Goal: Communication & Community: Answer question/provide support

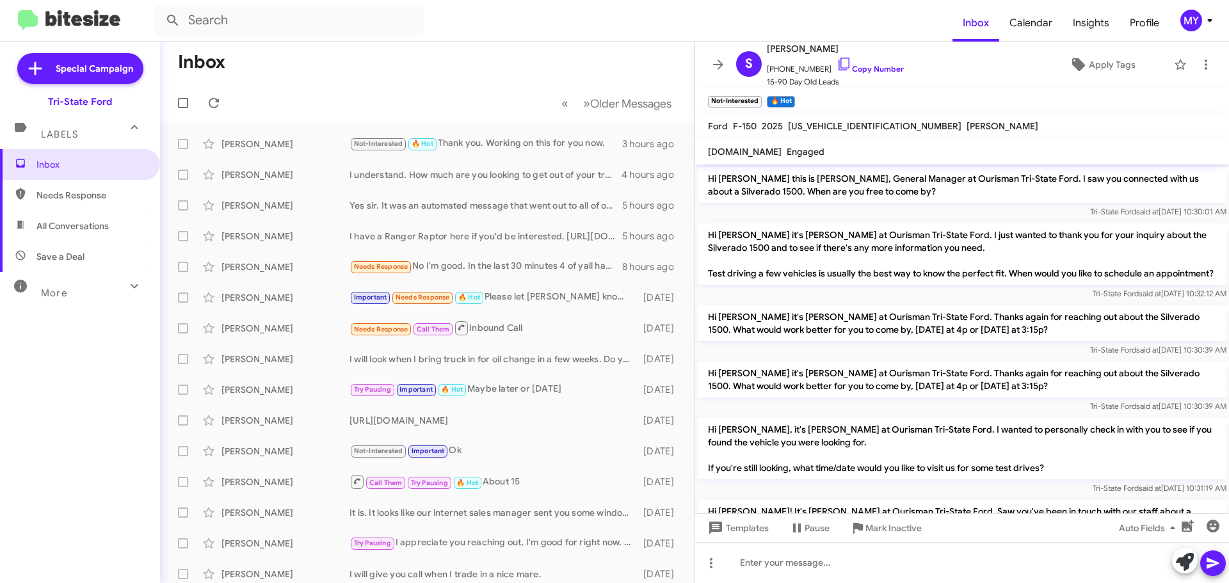
scroll to position [1184, 0]
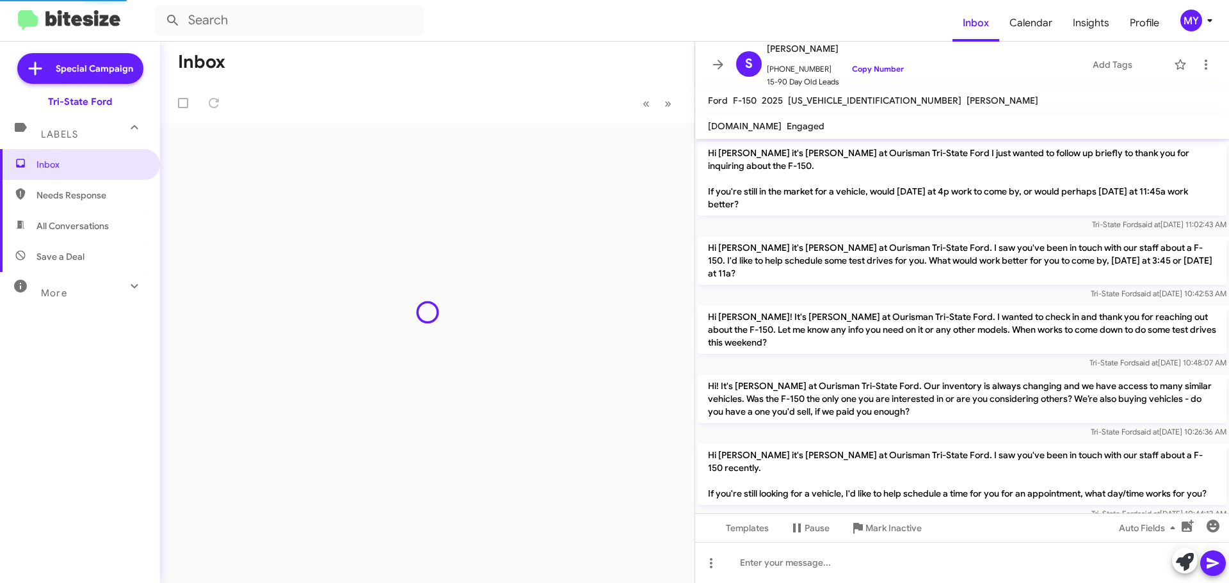
scroll to position [720, 0]
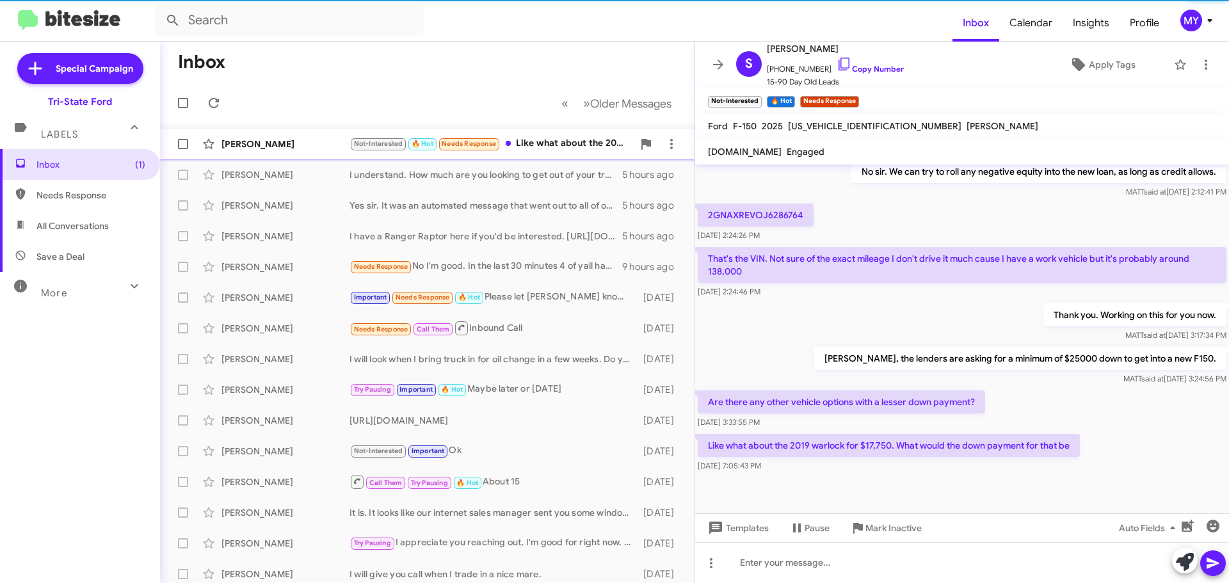
click at [553, 149] on div "Not-Interested 🔥 Hot Needs Response Like what about the 2019 warlock for $17,75…" at bounding box center [492, 143] width 284 height 15
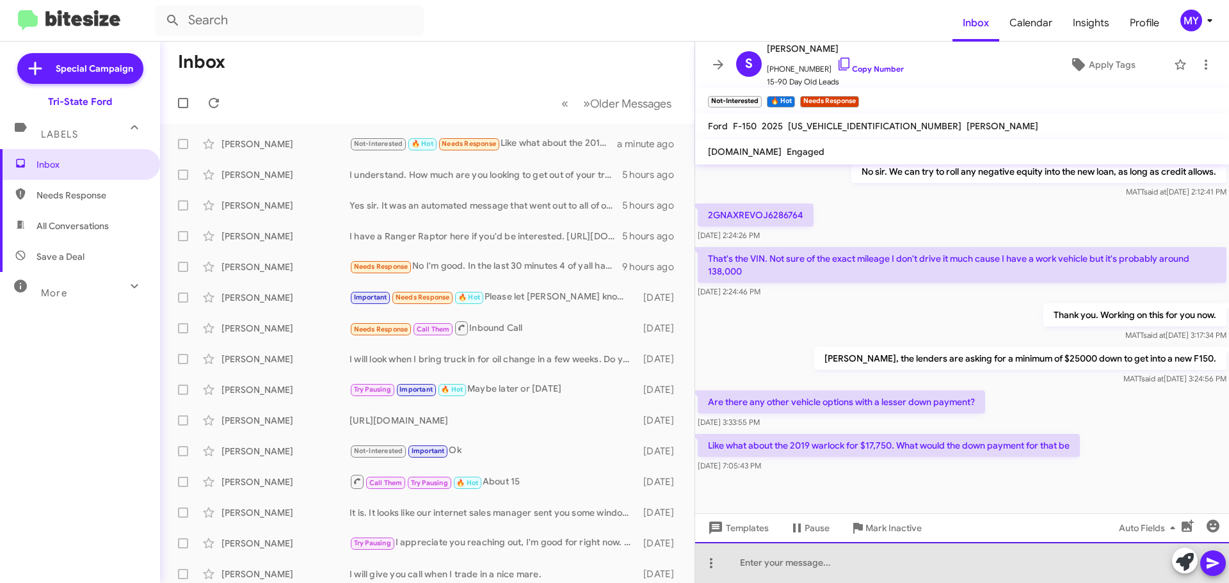
click at [807, 575] on div at bounding box center [962, 562] width 534 height 41
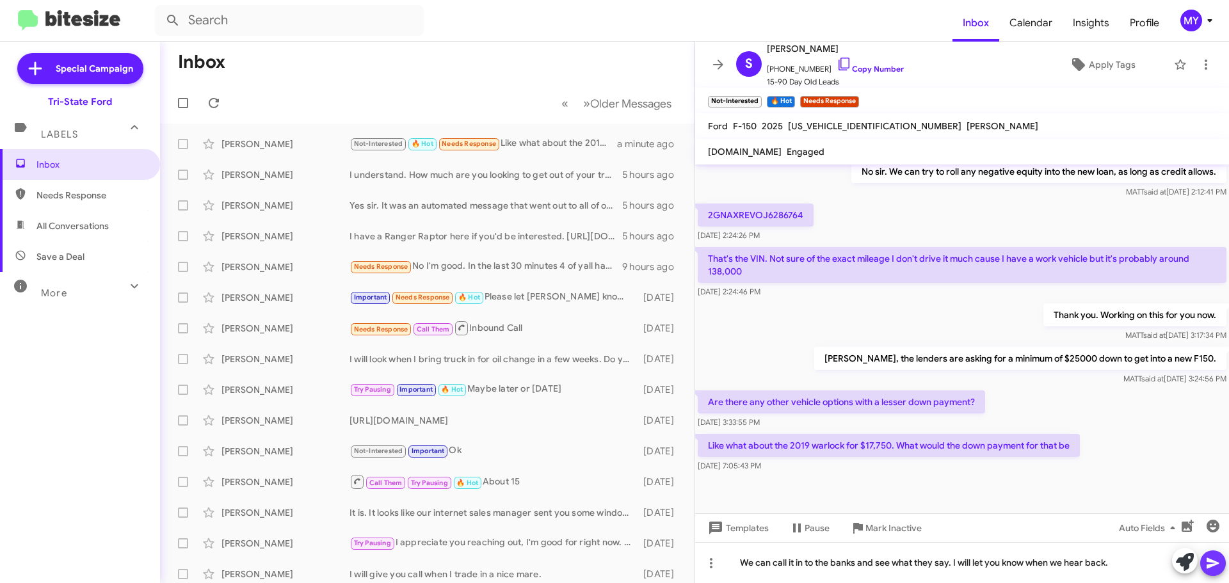
click at [1210, 562] on icon at bounding box center [1213, 563] width 12 height 11
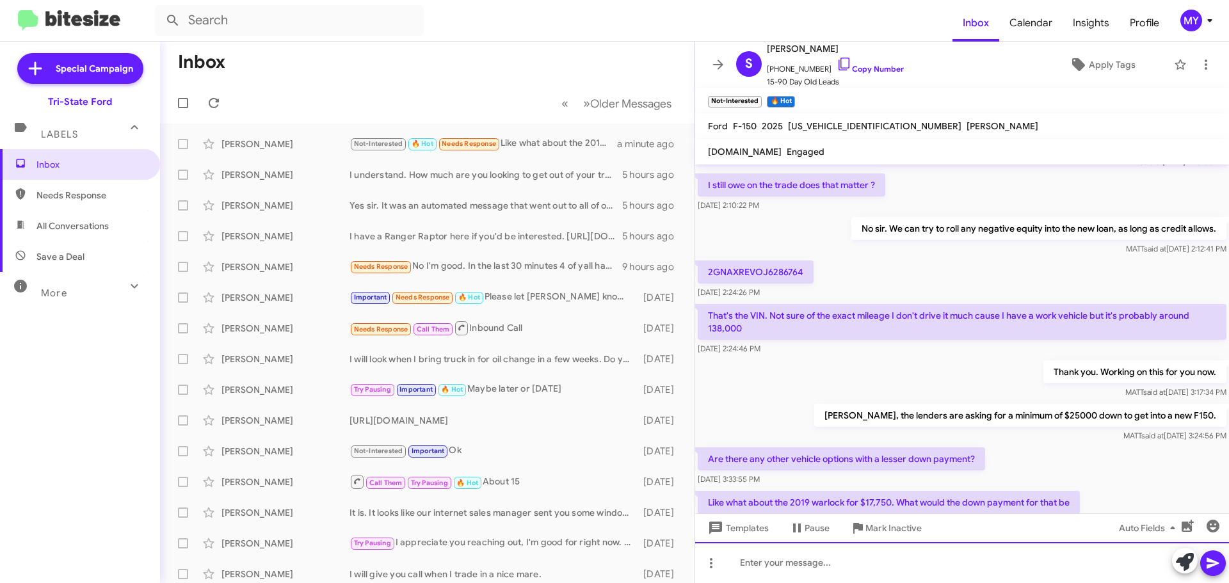
scroll to position [1362, 0]
